Goal: Task Accomplishment & Management: Manage account settings

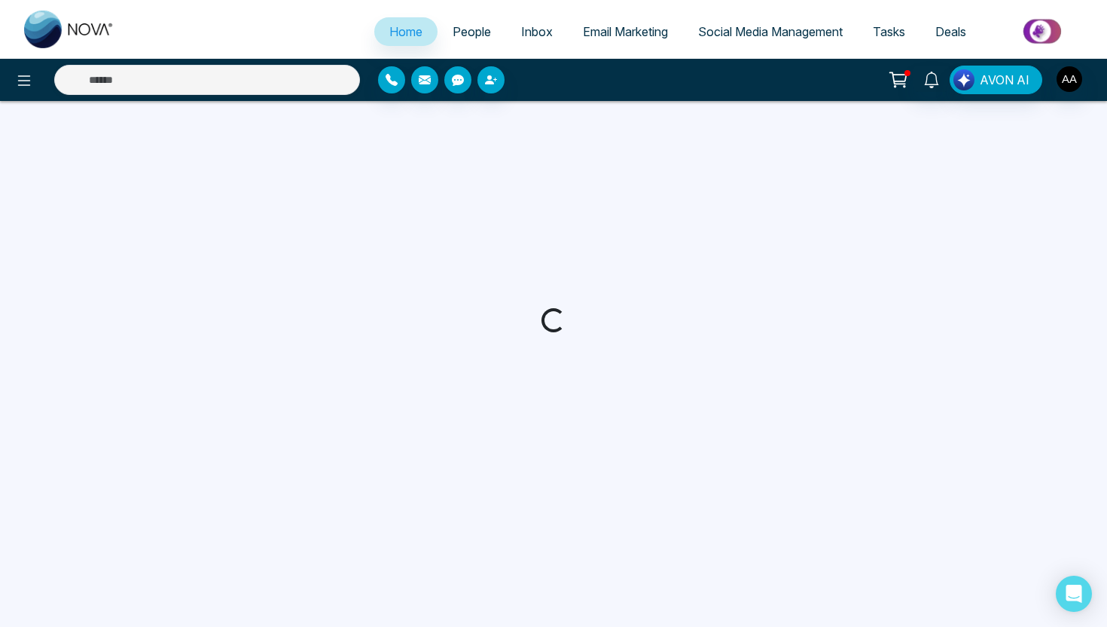
select select "*"
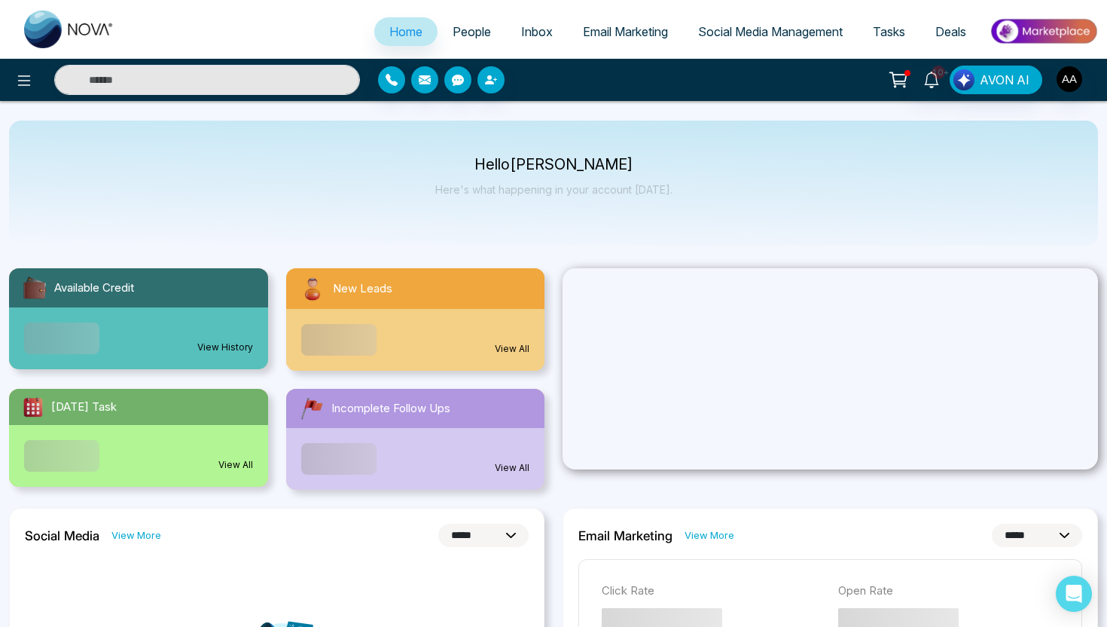
click at [462, 35] on span "People" at bounding box center [472, 31] width 38 height 15
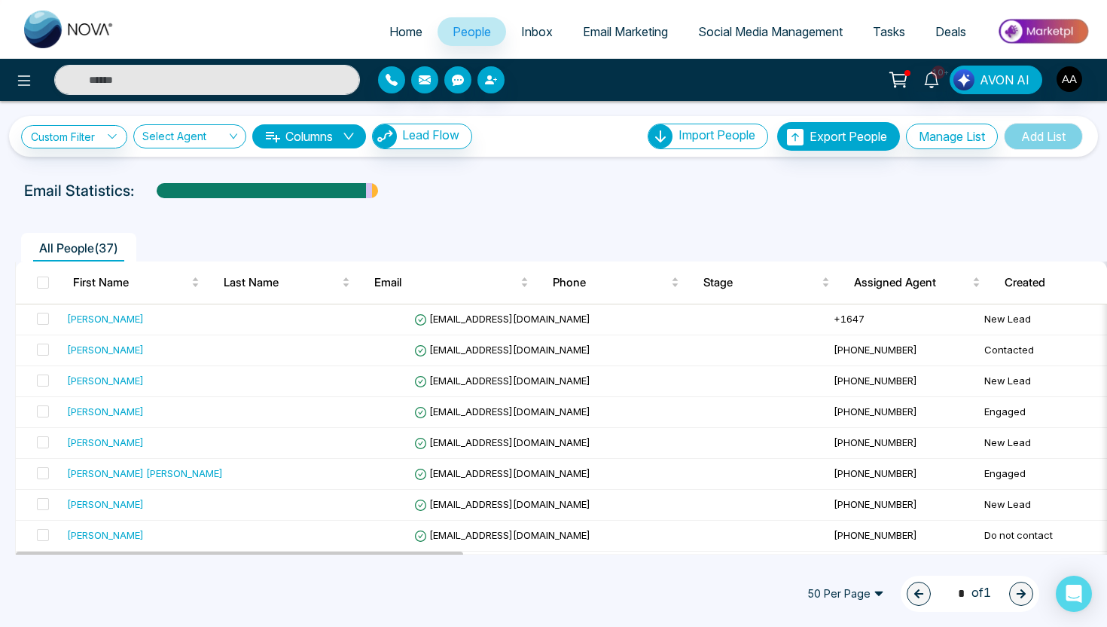
click at [399, 40] on link "Home" at bounding box center [405, 31] width 63 height 29
select select "*"
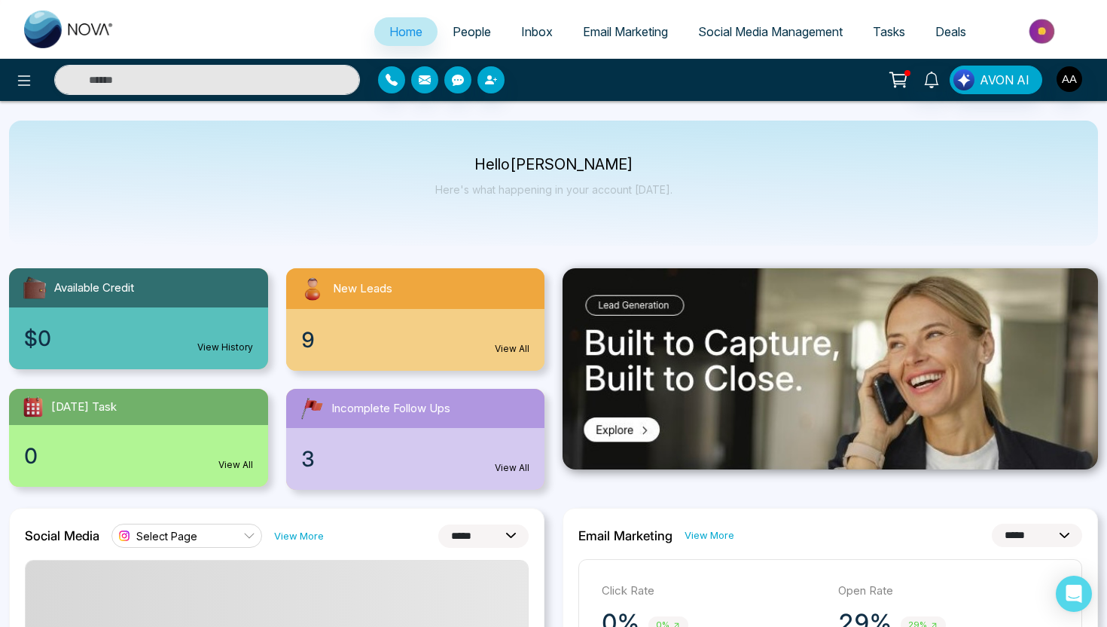
click at [457, 32] on span "People" at bounding box center [472, 31] width 38 height 15
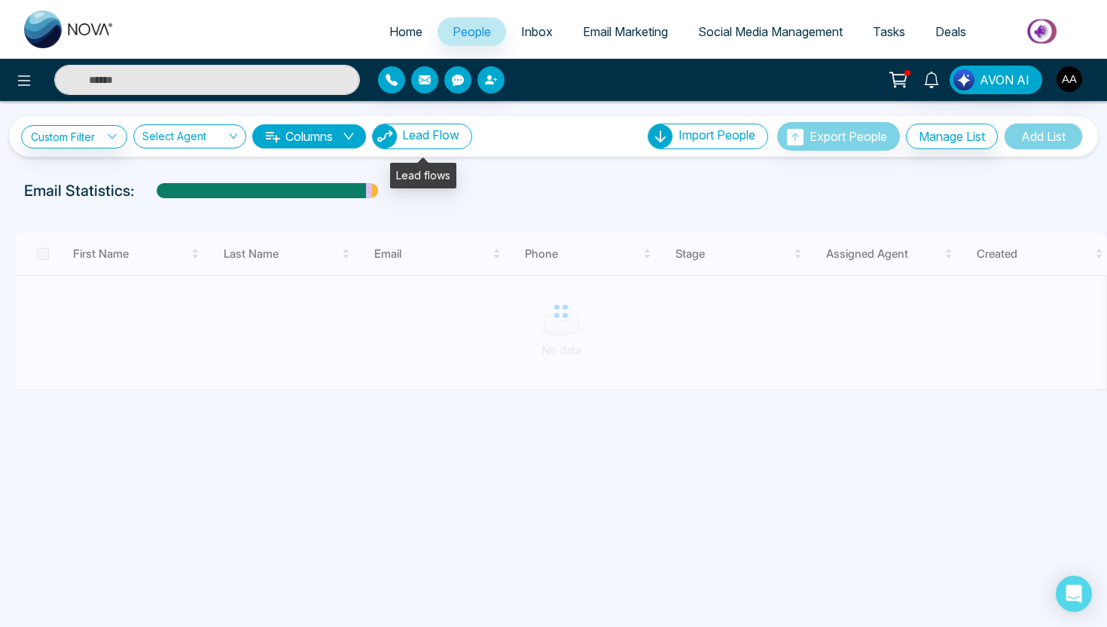
click at [427, 132] on span "Lead Flow" at bounding box center [430, 134] width 57 height 15
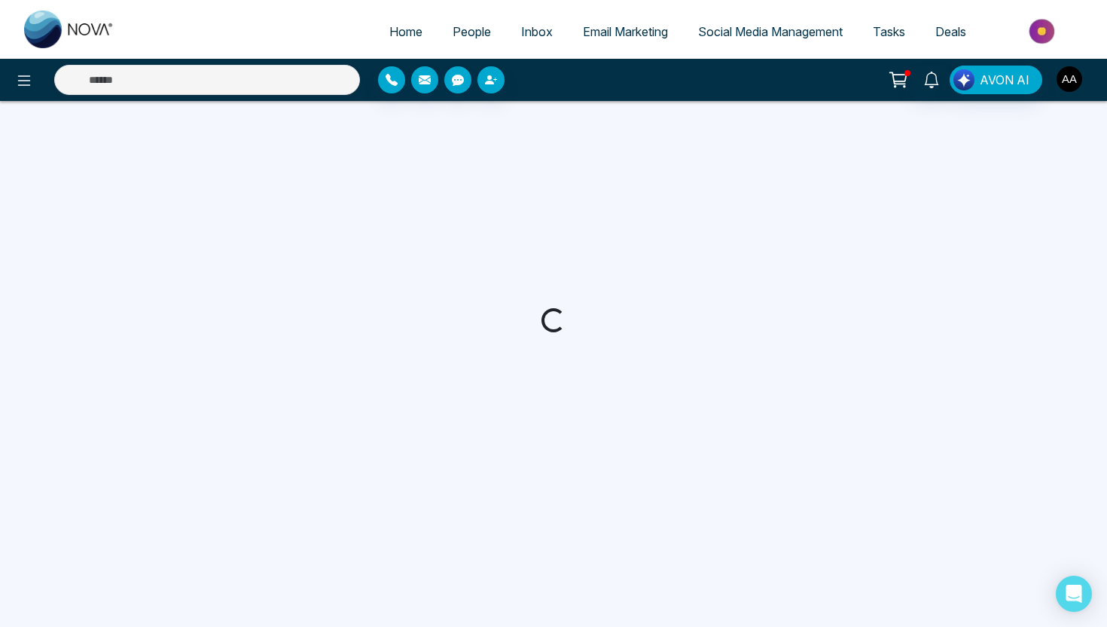
click at [1066, 88] on div "Home People Inbox Email Marketing Social Media Management Tasks Deals AVON AI" at bounding box center [553, 313] width 1107 height 627
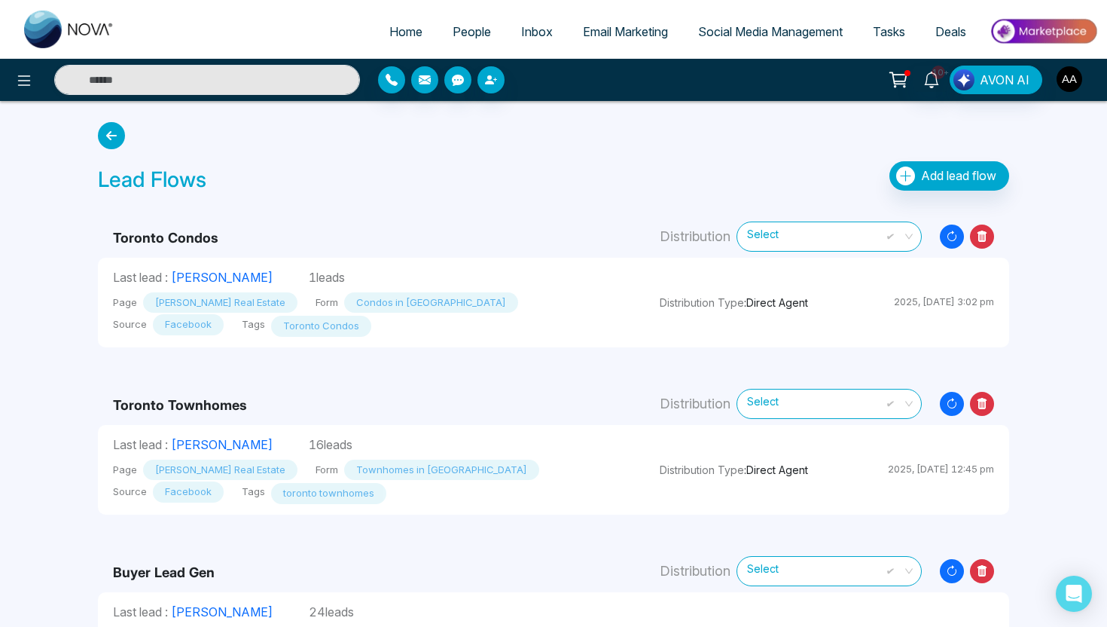
click at [1074, 84] on img "button" at bounding box center [1070, 79] width 26 height 26
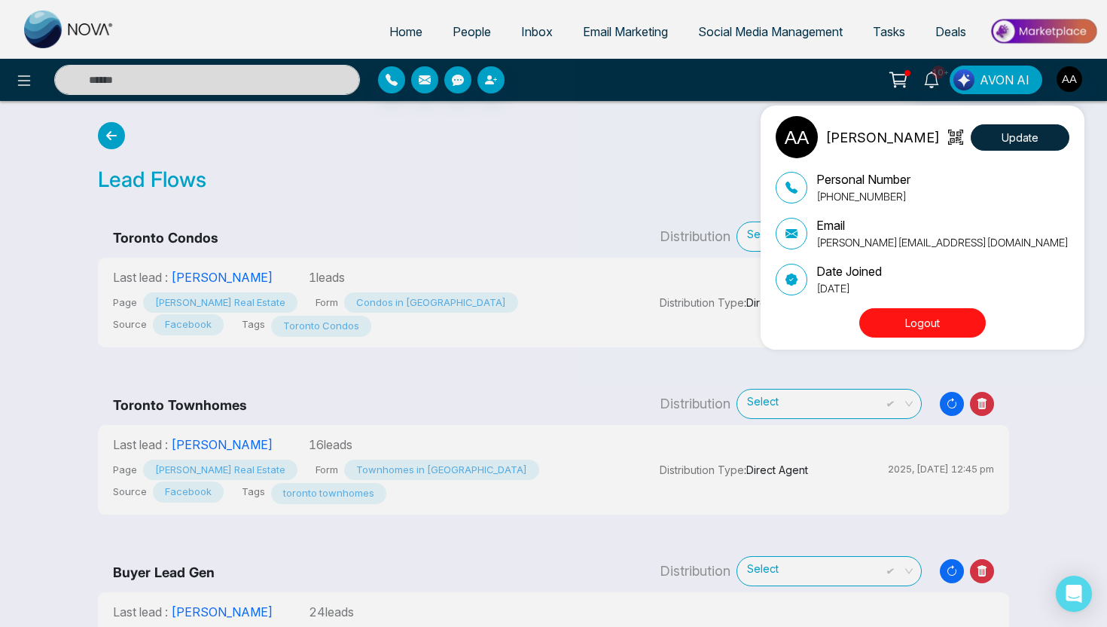
click at [549, 391] on div "[PERSON_NAME] Update Personal Number [PHONE_NUMBER] Email [PERSON_NAME][EMAIL_A…" at bounding box center [553, 313] width 1107 height 627
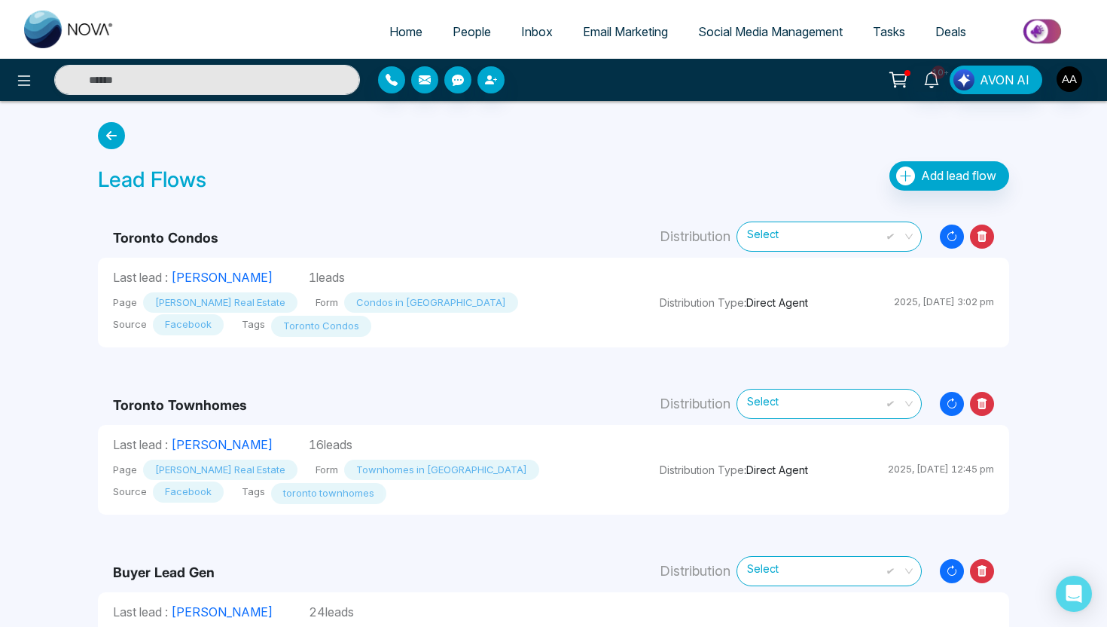
scroll to position [69, 0]
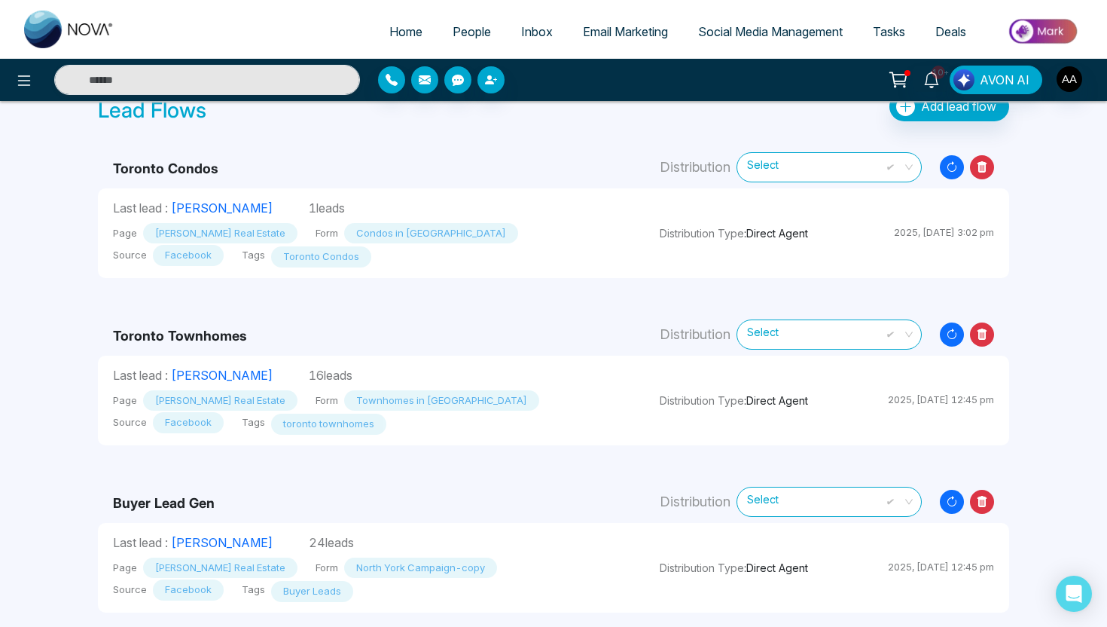
click at [513, 470] on td "Buyer Lead Gen" at bounding box center [371, 484] width 547 height 78
click at [426, 495] on td "Buyer Lead Gen" at bounding box center [371, 484] width 547 height 78
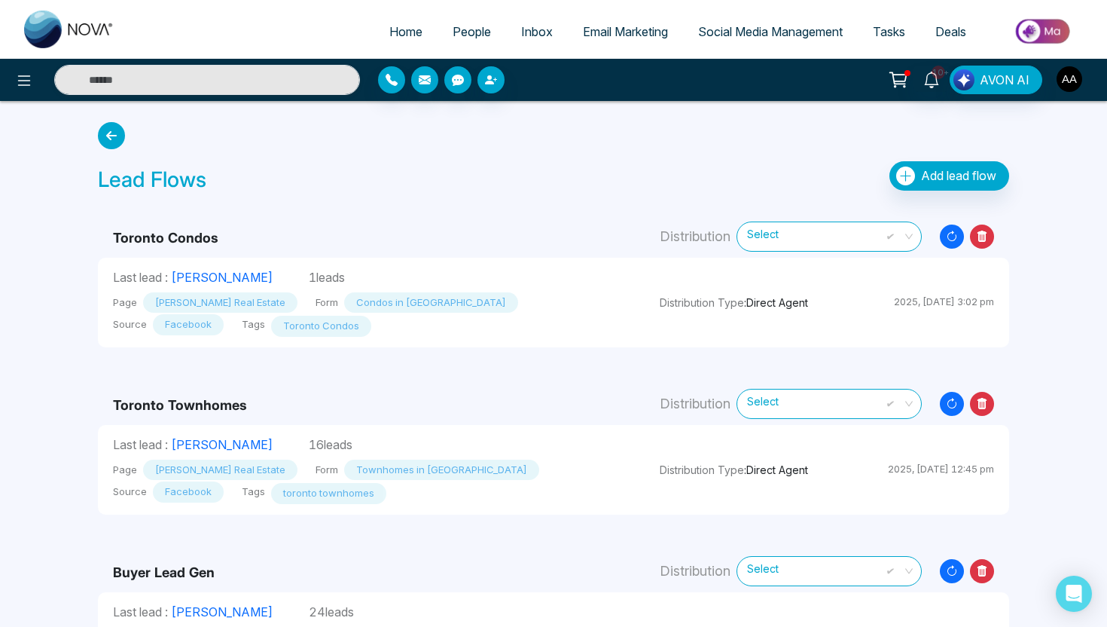
click at [1075, 83] on img "button" at bounding box center [1070, 79] width 26 height 26
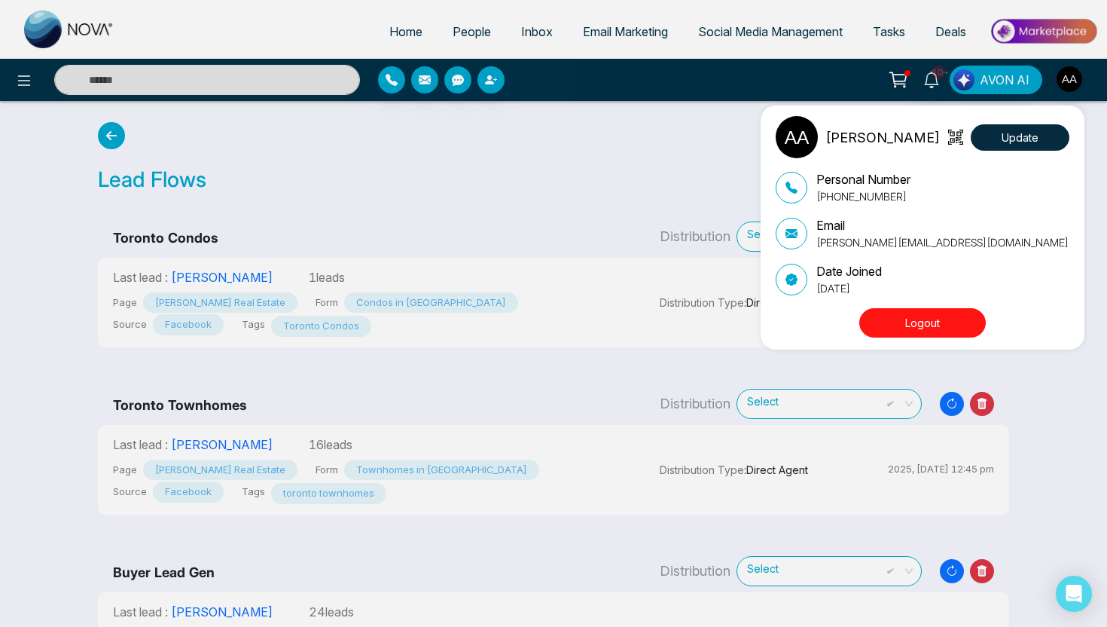
click at [921, 332] on button "Logout" at bounding box center [922, 322] width 127 height 29
